Goal: Task Accomplishment & Management: Complete application form

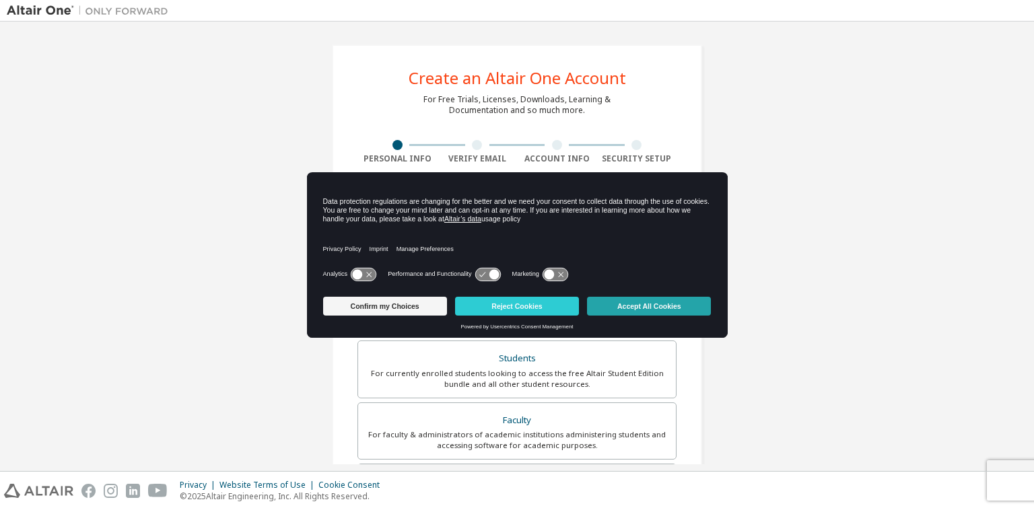
click at [616, 308] on button "Accept All Cookies" at bounding box center [649, 306] width 124 height 19
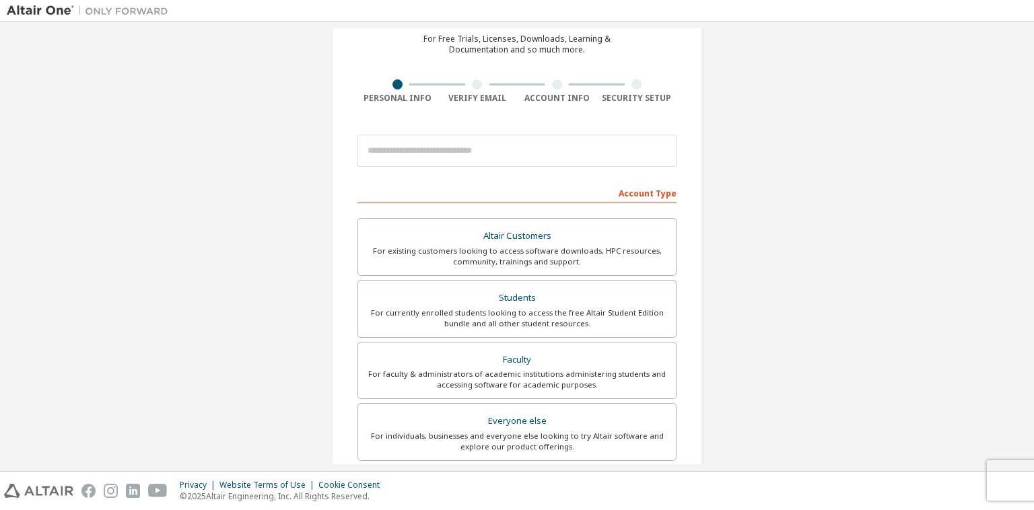
scroll to position [59, 0]
click at [560, 314] on div "For currently enrolled students looking to access the free Altair Student Editi…" at bounding box center [517, 320] width 302 height 22
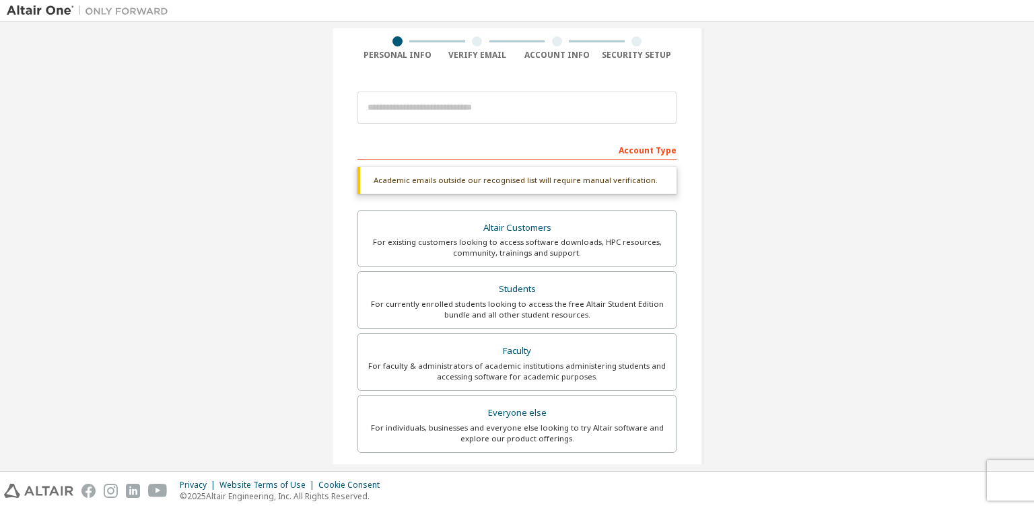
scroll to position [104, 0]
click at [625, 294] on div "Students" at bounding box center [517, 288] width 302 height 19
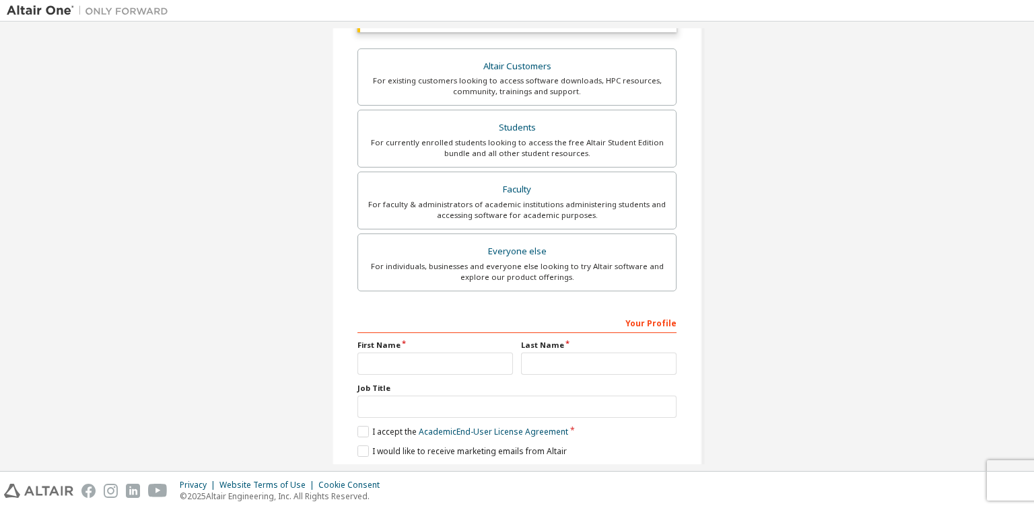
scroll to position [308, 0]
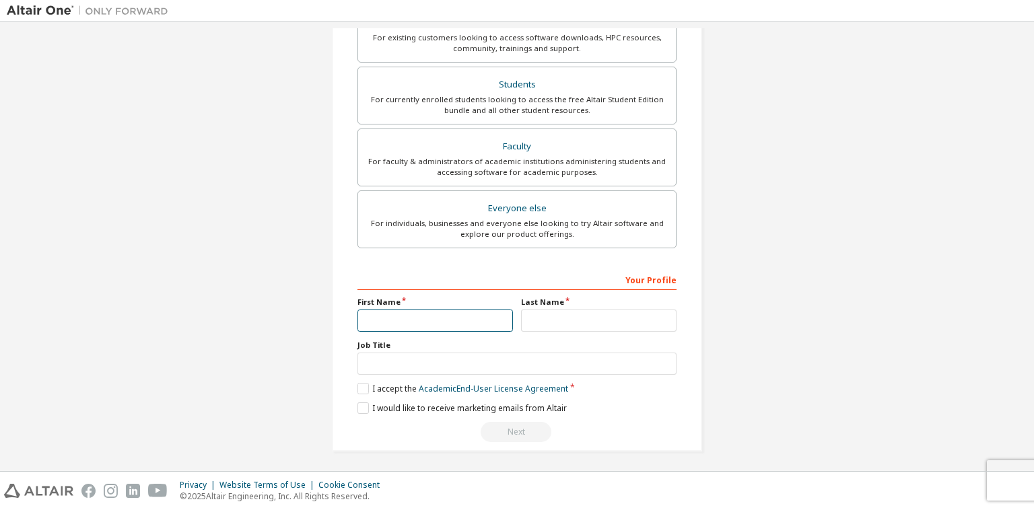
click at [438, 328] on input "text" at bounding box center [435, 321] width 156 height 22
type input "******"
click at [544, 324] on input "text" at bounding box center [599, 321] width 156 height 22
type input "******"
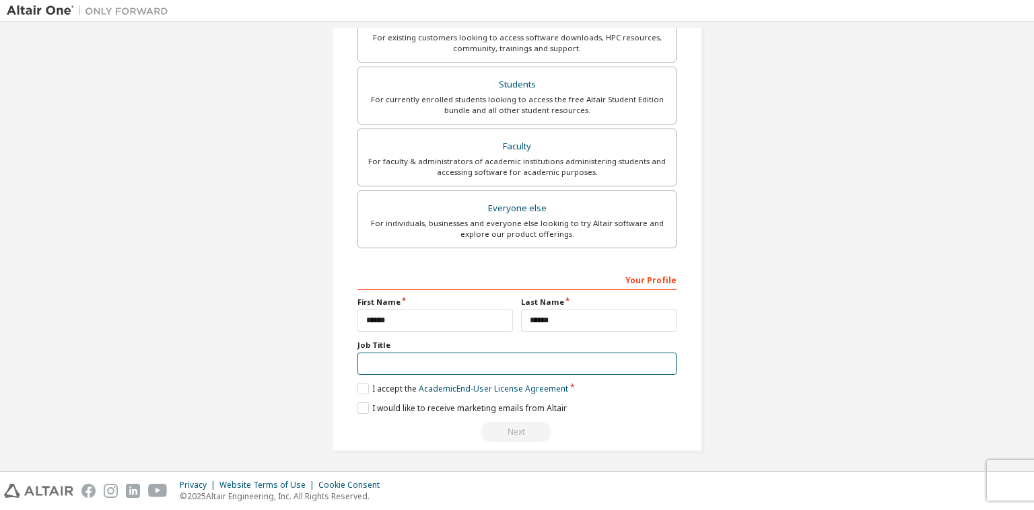
click at [450, 361] on input "text" at bounding box center [516, 364] width 319 height 22
type input "*******"
click at [362, 387] on label "I accept the Academic End-User License Agreement" at bounding box center [462, 388] width 211 height 11
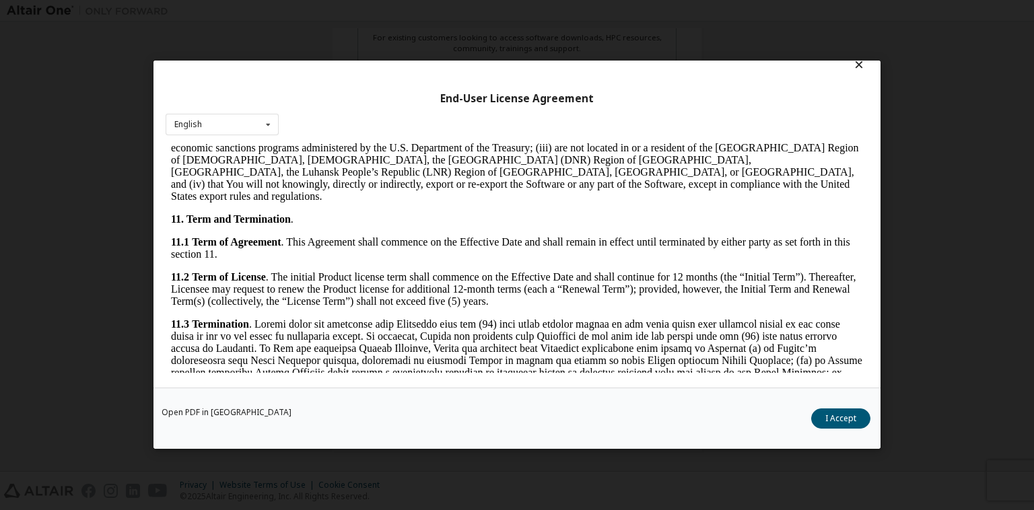
scroll to position [2240, 0]
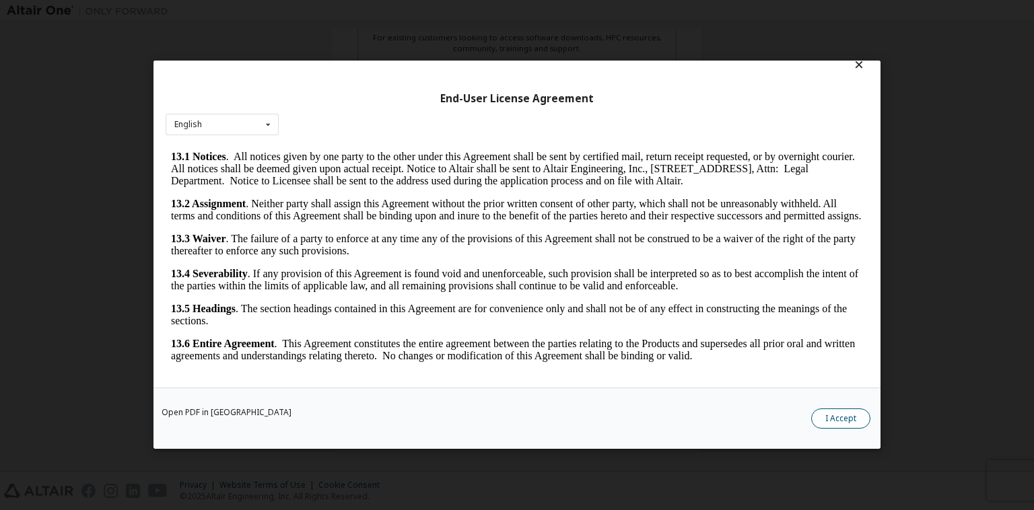
click at [848, 426] on button "I Accept" at bounding box center [840, 419] width 59 height 20
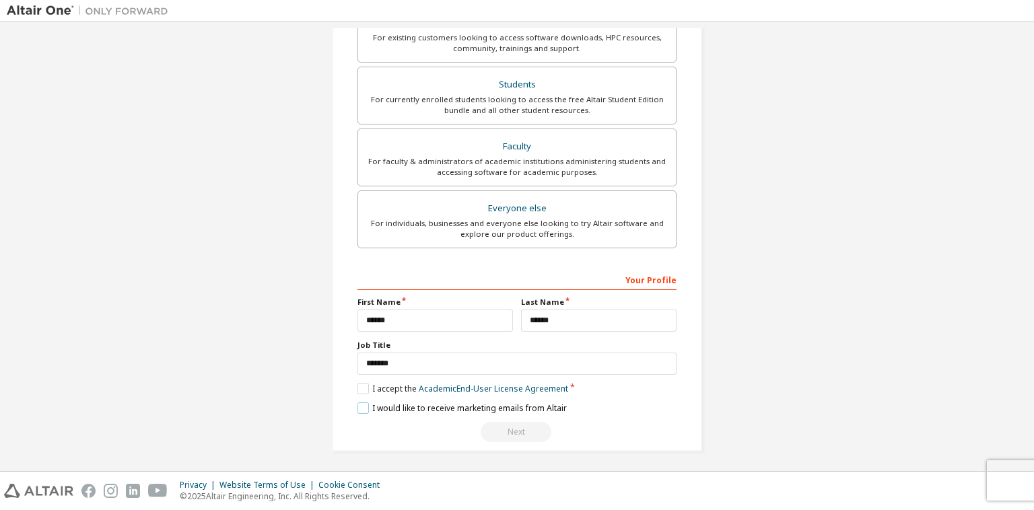
click at [363, 403] on label "I would like to receive marketing emails from Altair" at bounding box center [461, 408] width 209 height 11
click at [359, 403] on label "I would like to receive marketing emails from Altair" at bounding box center [461, 408] width 209 height 11
click at [731, 405] on div "Create an Altair One Account For Free Trials, Licenses, Downloads, Learning & D…" at bounding box center [517, 94] width 1021 height 748
click at [526, 427] on div "Next" at bounding box center [516, 432] width 319 height 20
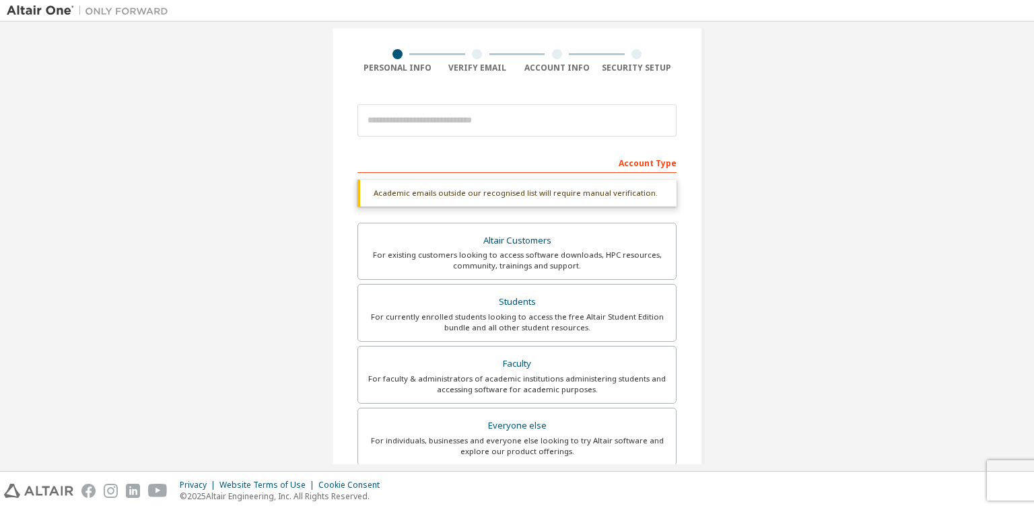
scroll to position [82, 0]
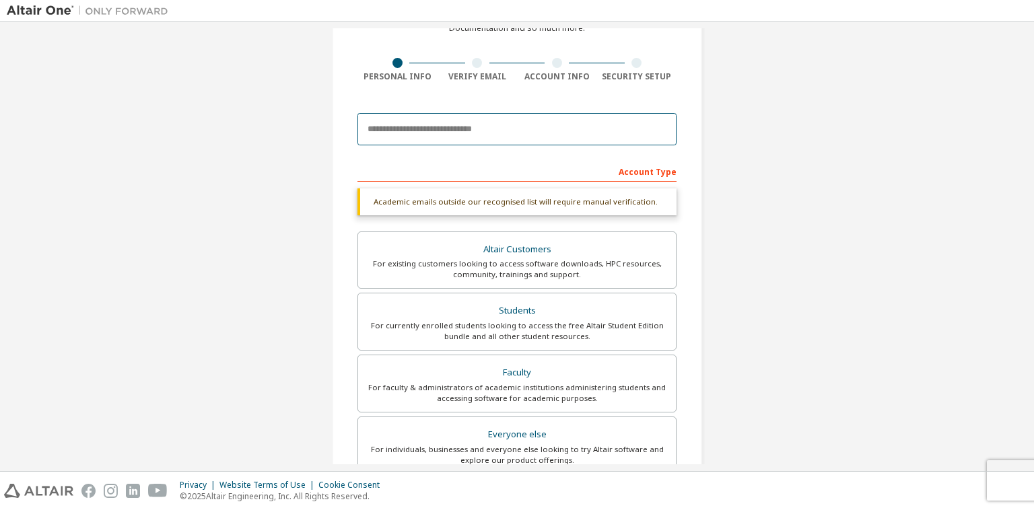
click at [514, 134] on input "email" at bounding box center [516, 129] width 319 height 32
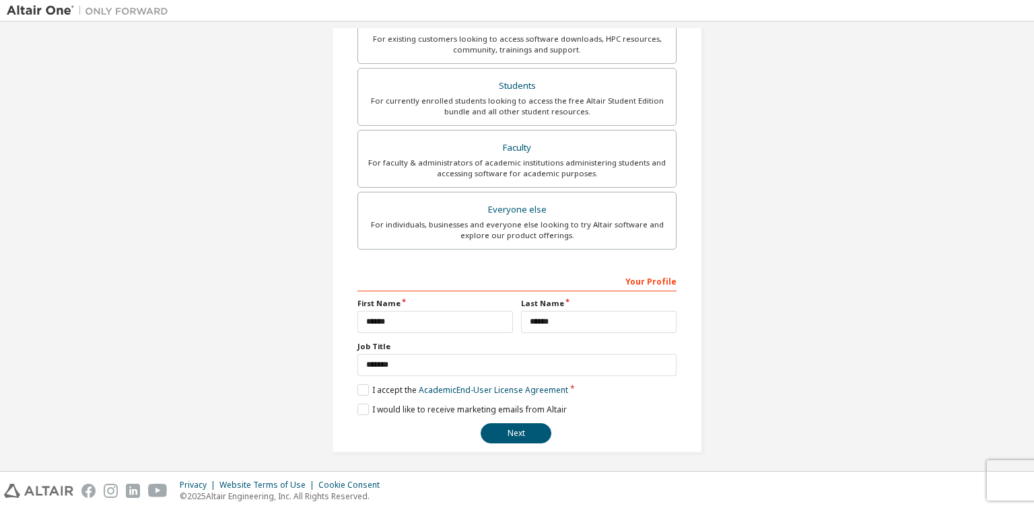
scroll to position [308, 0]
click at [497, 432] on button "Next" at bounding box center [516, 433] width 71 height 20
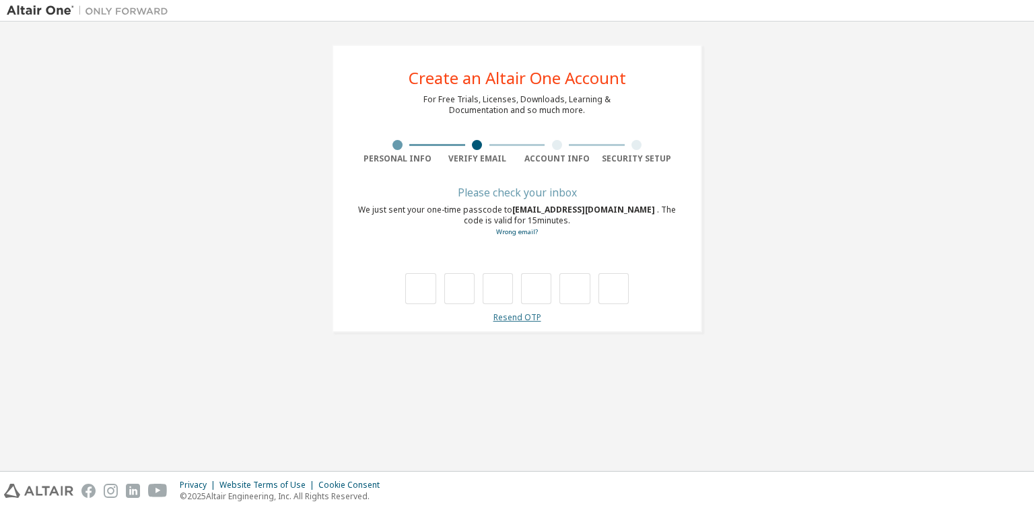
click at [516, 320] on link "Resend OTP" at bounding box center [517, 317] width 48 height 11
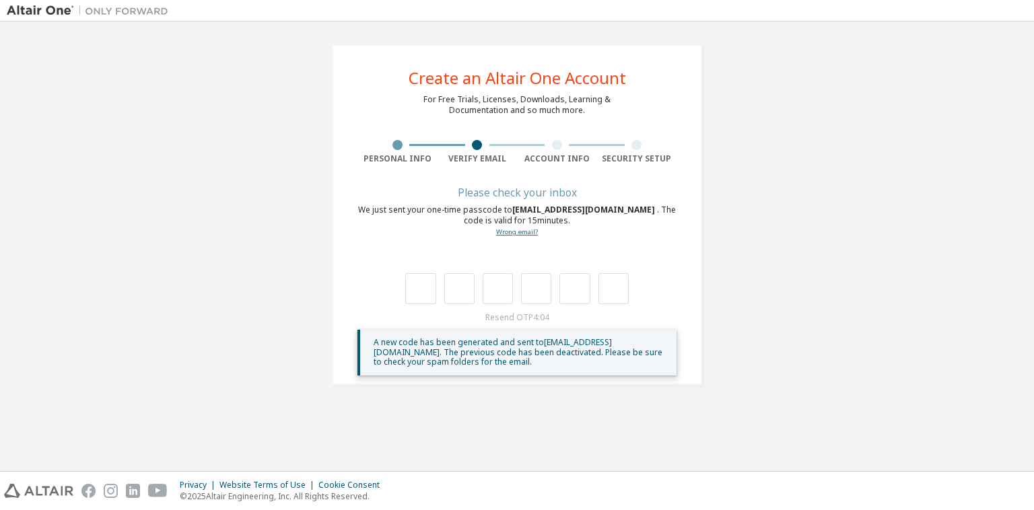
click at [509, 232] on link "Wrong email?" at bounding box center [517, 232] width 42 height 9
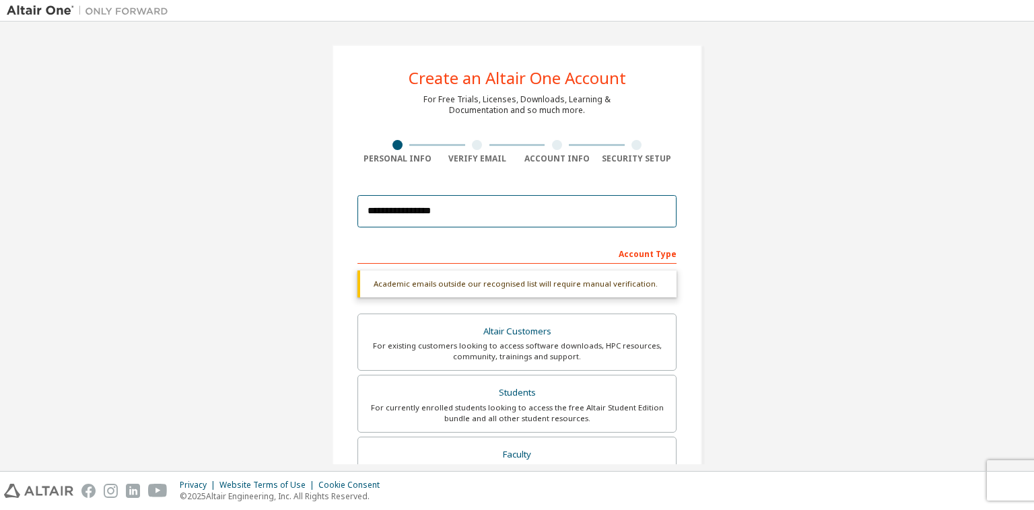
drag, startPoint x: 499, startPoint y: 217, endPoint x: 125, endPoint y: 249, distance: 375.0
click at [125, 249] on div "**********" at bounding box center [517, 402] width 1021 height 748
paste input "**********"
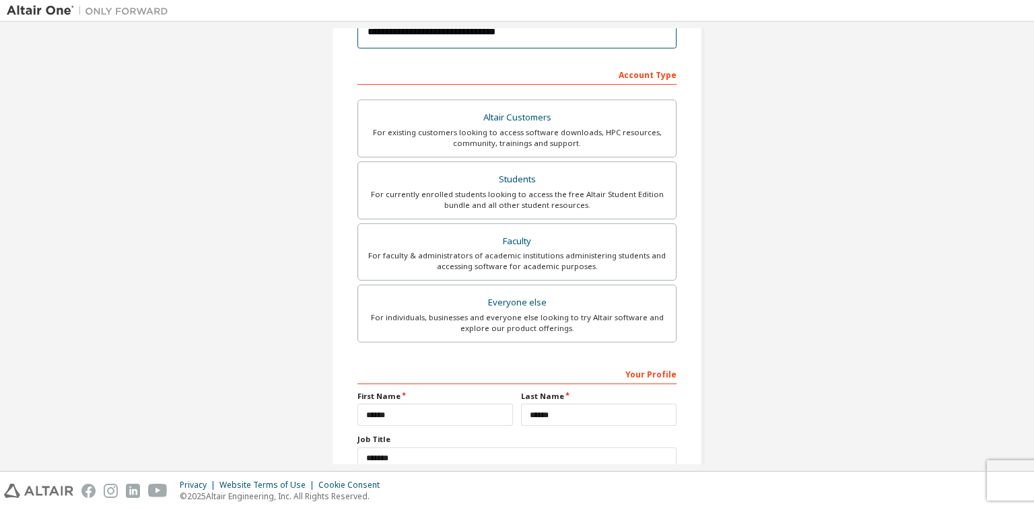
scroll to position [273, 0]
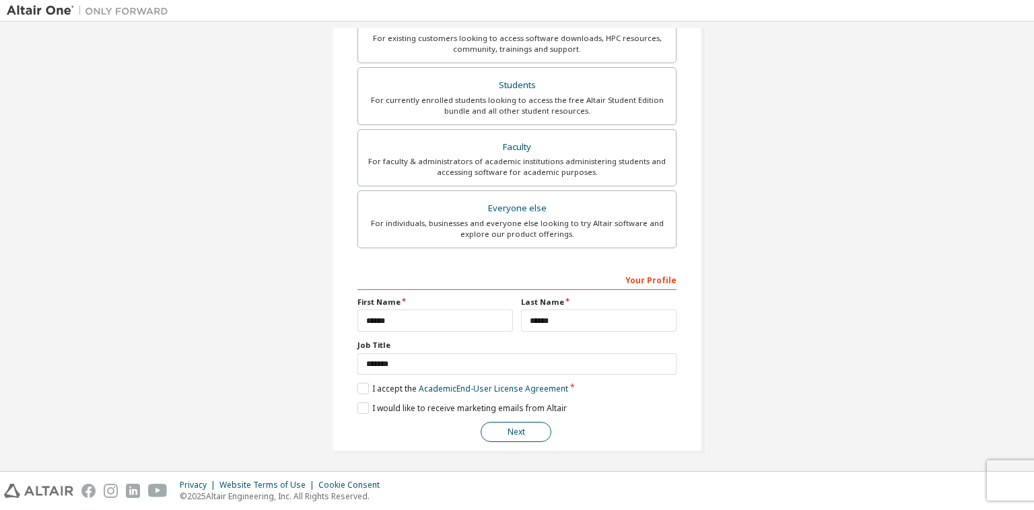
type input "**********"
click at [515, 433] on button "Next" at bounding box center [516, 432] width 71 height 20
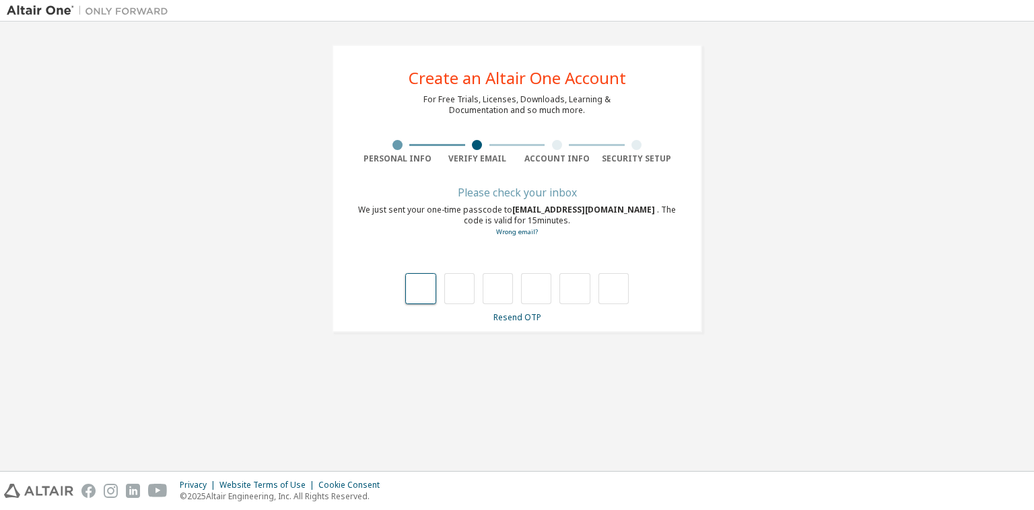
type input "*"
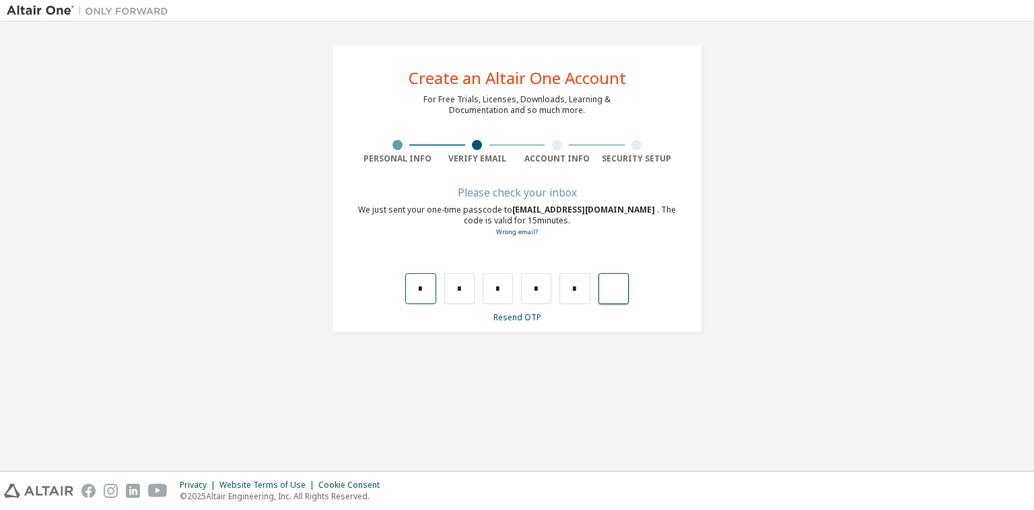
type input "*"
